Goal: Check status

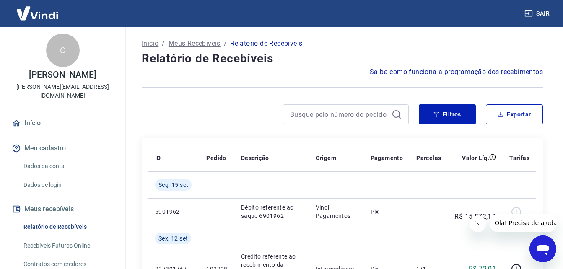
scroll to position [73, 0]
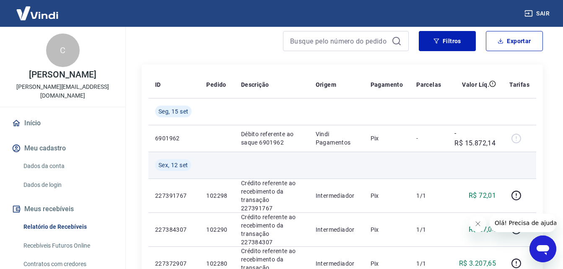
click at [355, 163] on td at bounding box center [336, 165] width 55 height 27
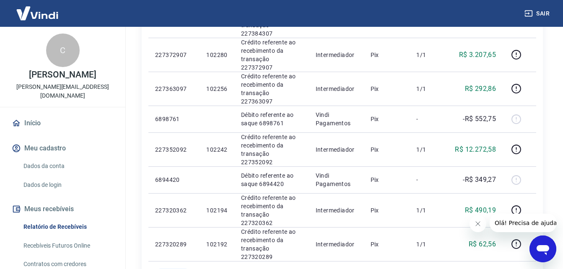
scroll to position [283, 0]
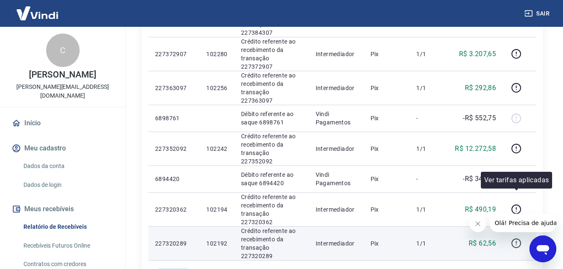
click at [518, 237] on button "button" at bounding box center [516, 243] width 13 height 13
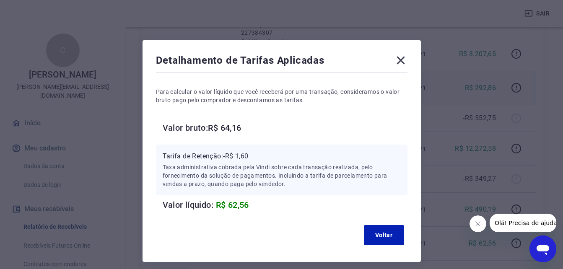
drag, startPoint x: 400, startPoint y: 61, endPoint x: 399, endPoint y: 67, distance: 5.5
click at [400, 61] on icon at bounding box center [401, 61] width 8 height 8
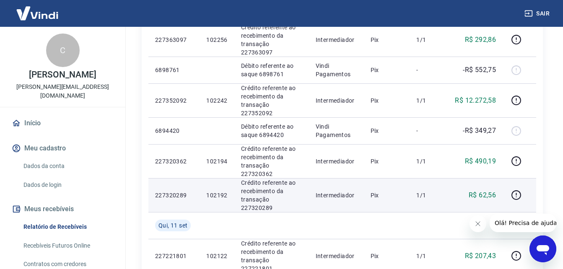
scroll to position [311, 0]
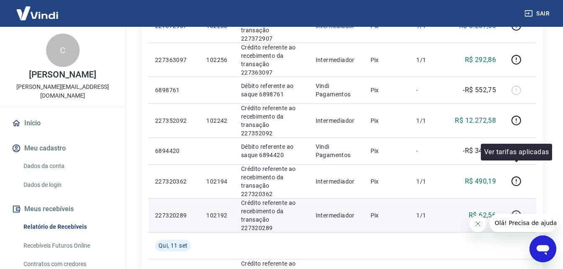
click at [515, 210] on icon "button" at bounding box center [516, 215] width 10 height 10
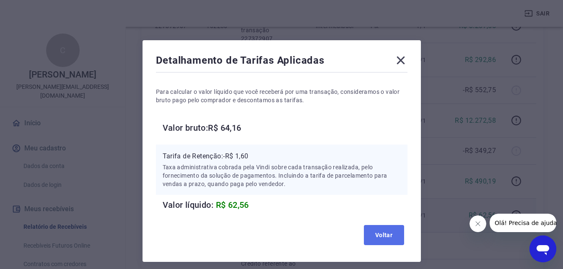
click at [383, 240] on button "Voltar" at bounding box center [384, 235] width 40 height 20
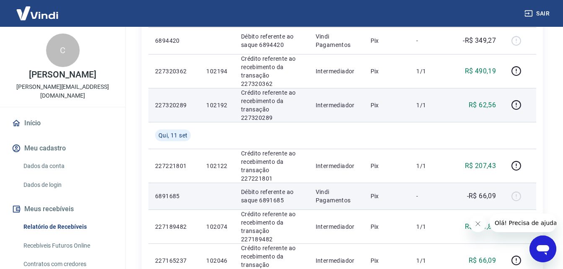
scroll to position [423, 0]
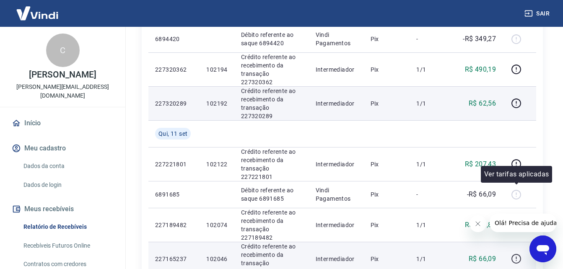
click at [515, 254] on icon "button" at bounding box center [516, 259] width 10 height 10
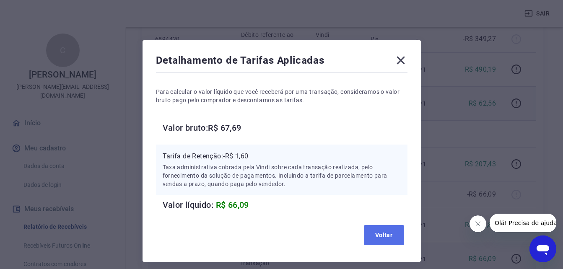
click at [390, 239] on button "Voltar" at bounding box center [384, 235] width 40 height 20
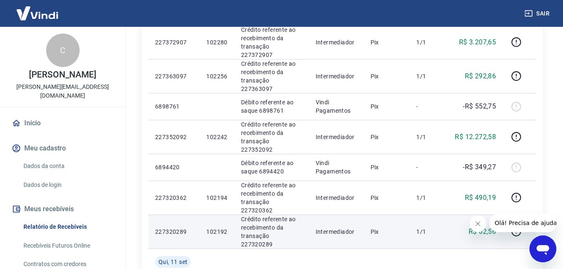
scroll to position [311, 0]
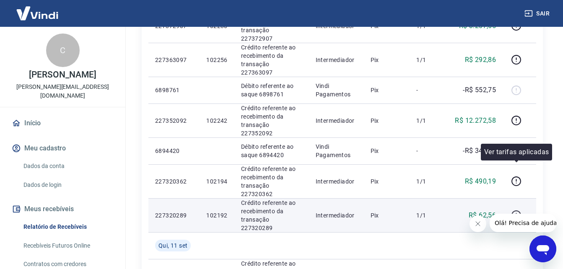
click at [519, 209] on button "button" at bounding box center [516, 215] width 13 height 13
